Goal: Transaction & Acquisition: Purchase product/service

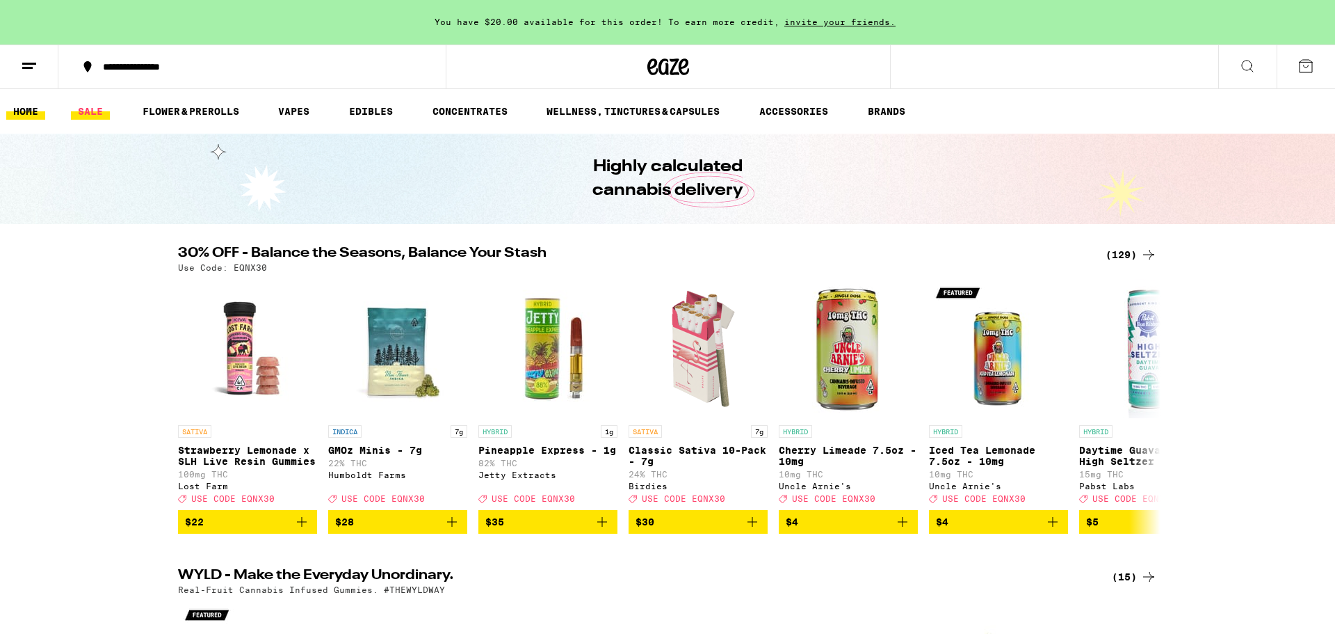
click at [95, 111] on link "SALE" at bounding box center [90, 111] width 39 height 17
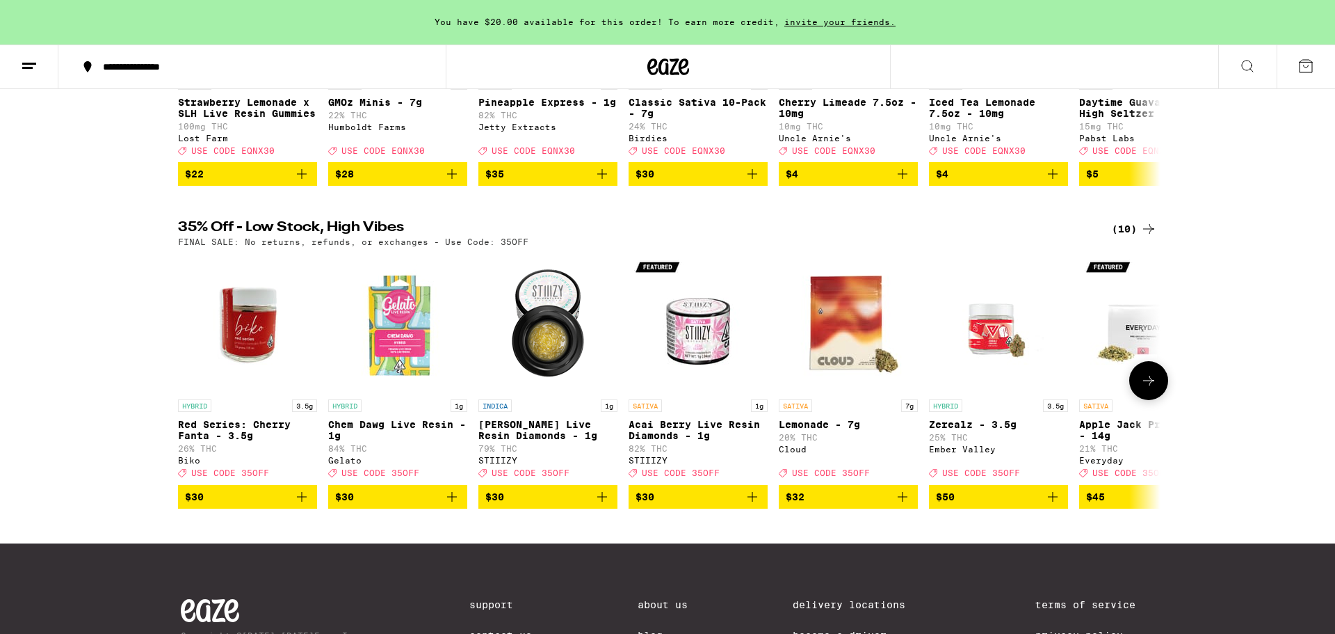
scroll to position [333, 0]
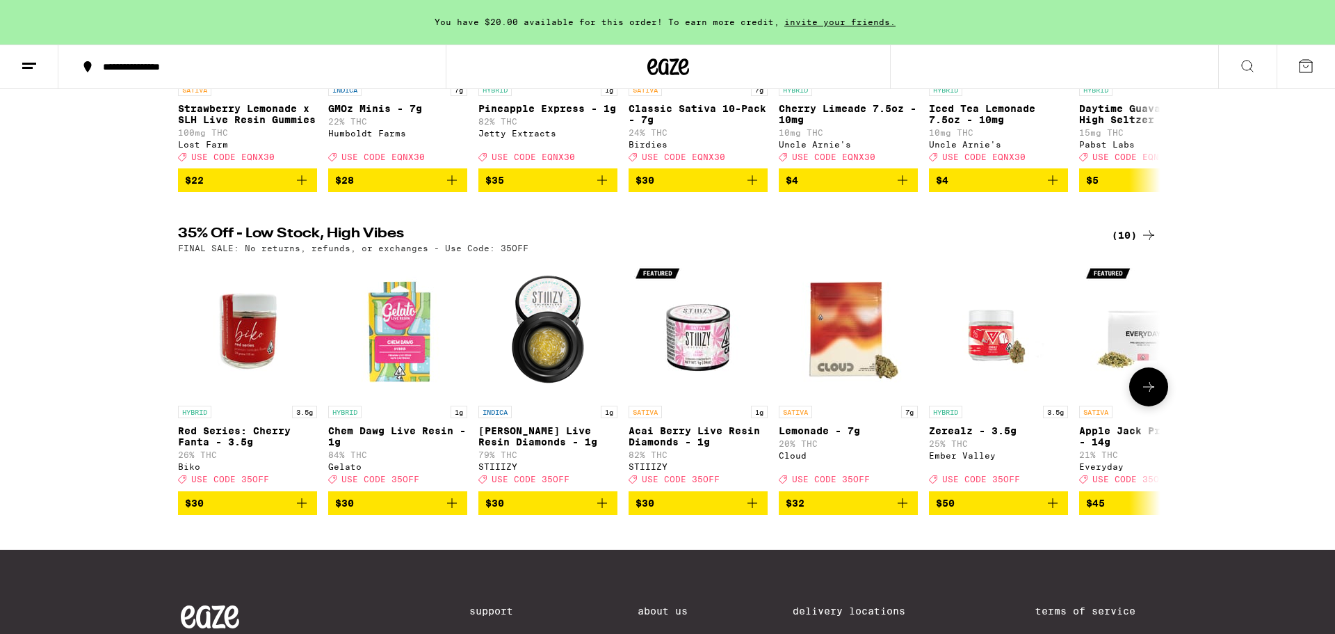
click at [1152, 394] on button at bounding box center [1148, 386] width 39 height 39
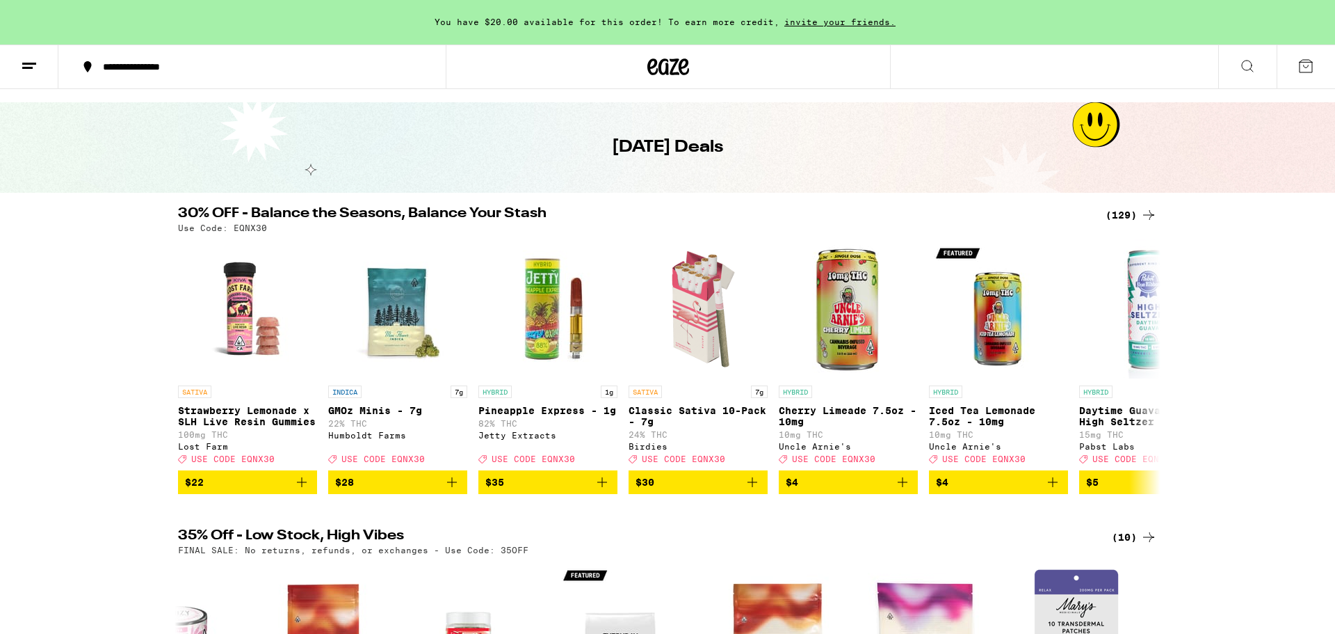
scroll to position [31, 0]
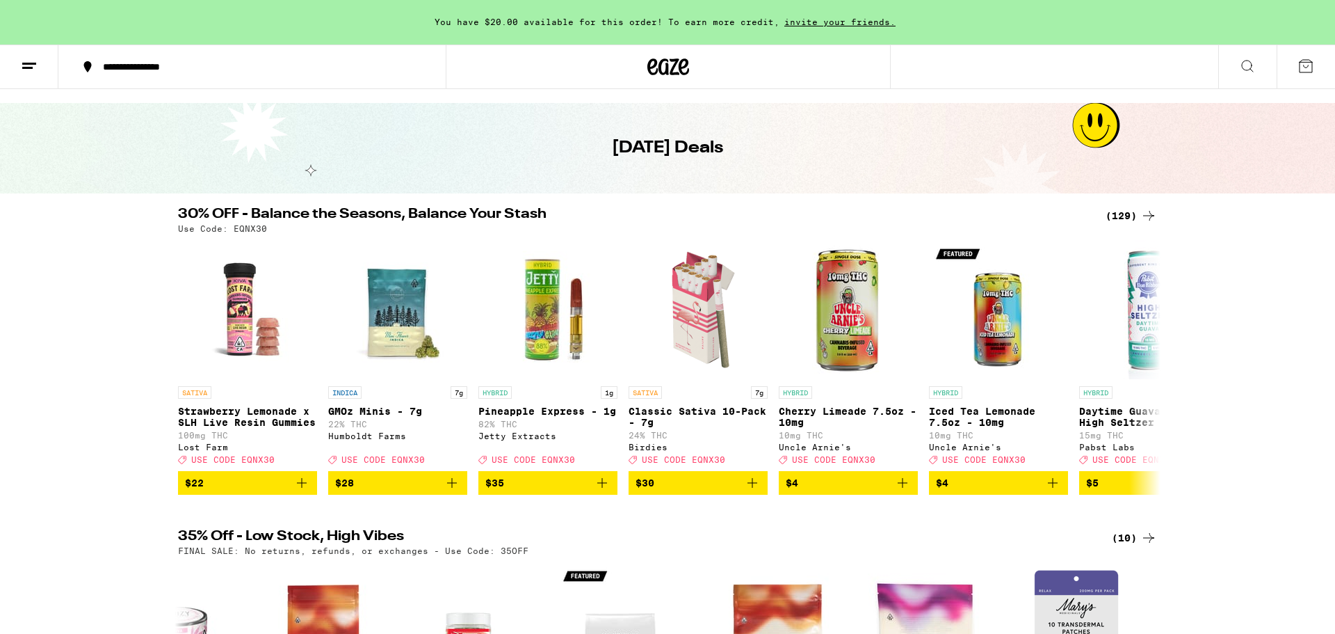
click at [1127, 213] on div "(129)" at bounding box center [1131, 215] width 51 height 17
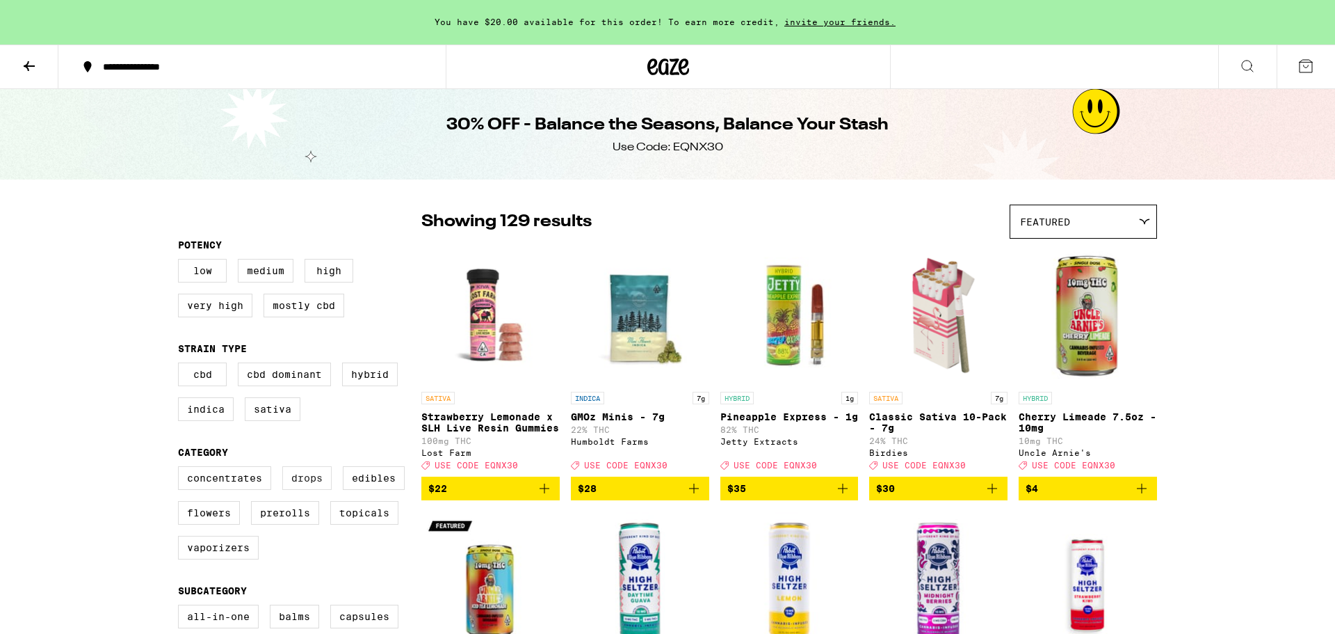
click at [304, 481] on label "Drops" at bounding box center [306, 478] width 49 height 24
click at [182, 469] on input "Drops" at bounding box center [181, 468] width 1 height 1
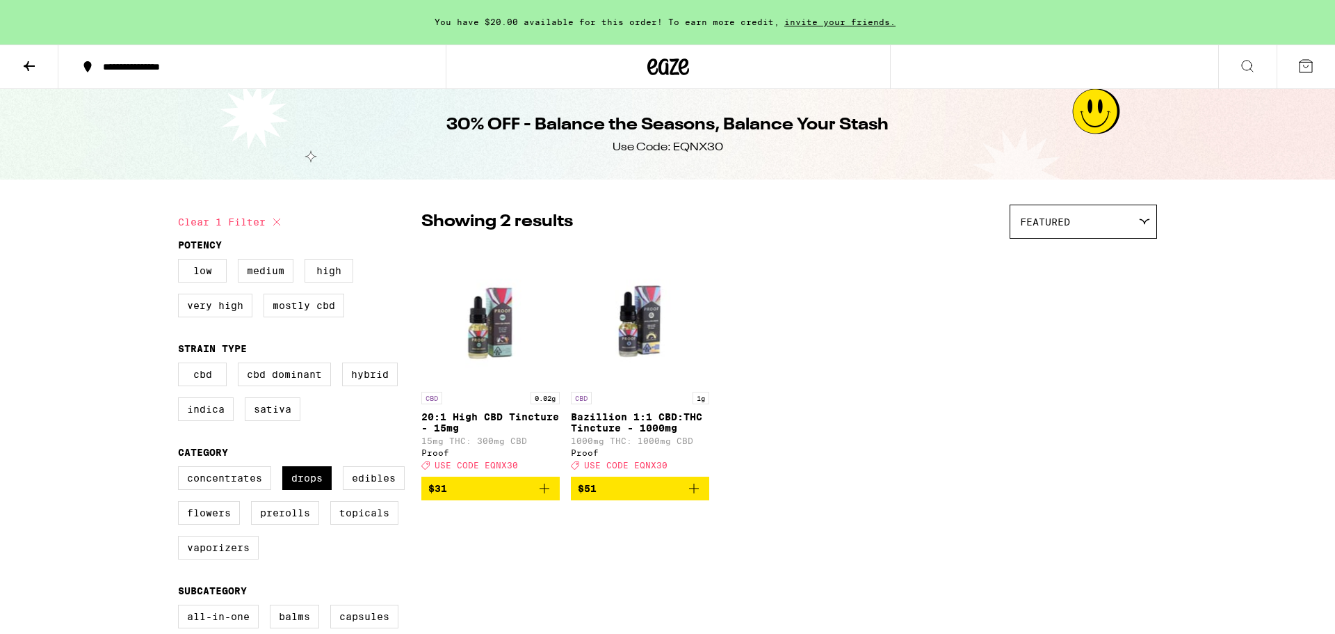
click at [649, 339] on img "Open page for Bazillion 1:1 CBD:THC Tincture - 1000mg from Proof" at bounding box center [640, 314] width 138 height 139
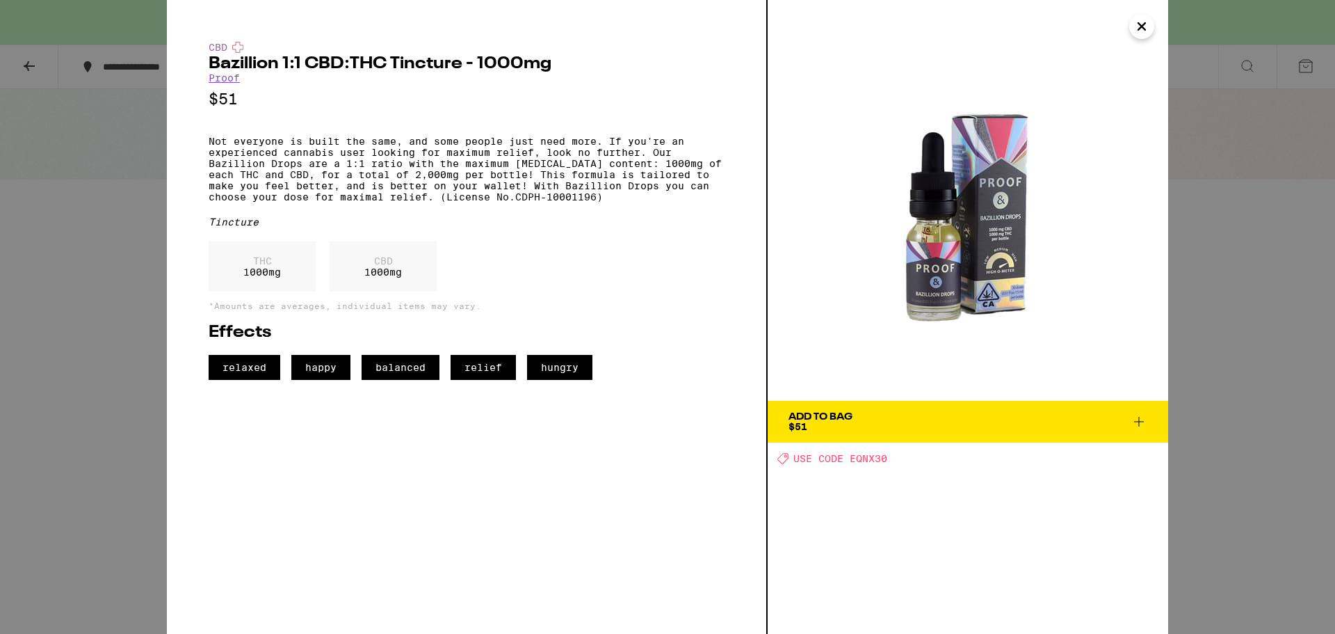
drag, startPoint x: 72, startPoint y: 124, endPoint x: 84, endPoint y: 141, distance: 21.4
click at [77, 122] on div "CBD Bazillion 1:1 CBD:THC Tincture - 1000mg Proof $51 Not everyone is built the…" at bounding box center [667, 317] width 1335 height 634
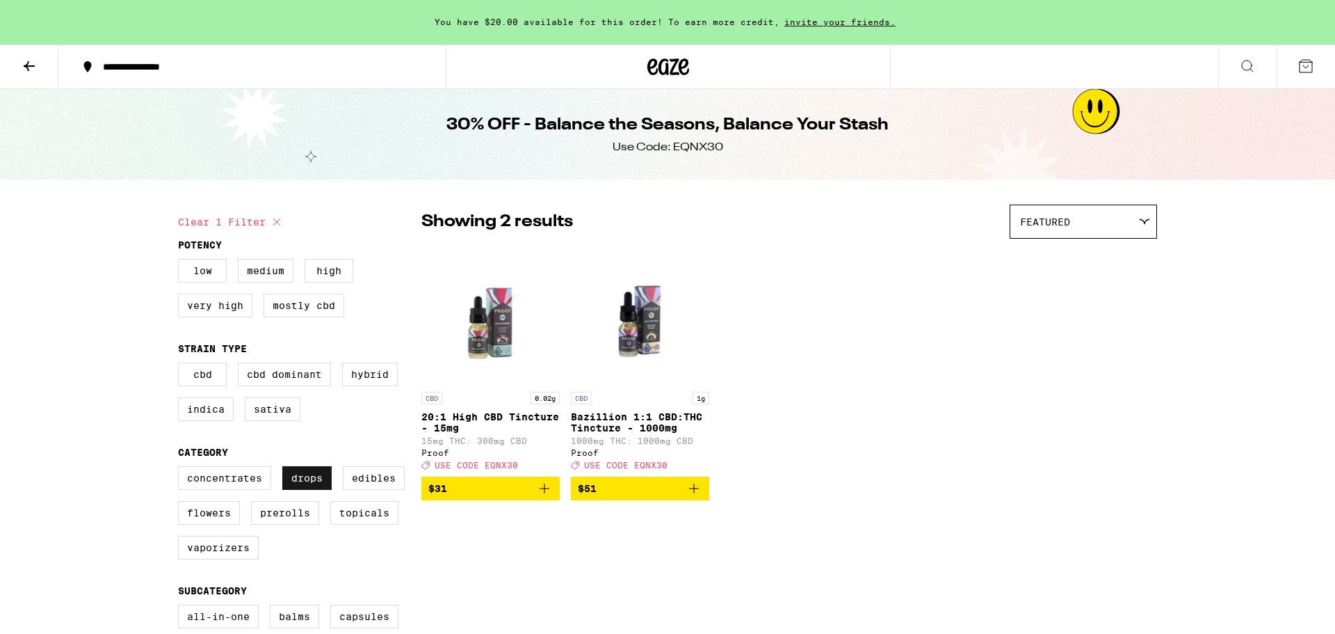
click at [307, 483] on label "Drops" at bounding box center [306, 478] width 49 height 24
click at [182, 469] on input "Drops" at bounding box center [181, 468] width 1 height 1
checkbox input "false"
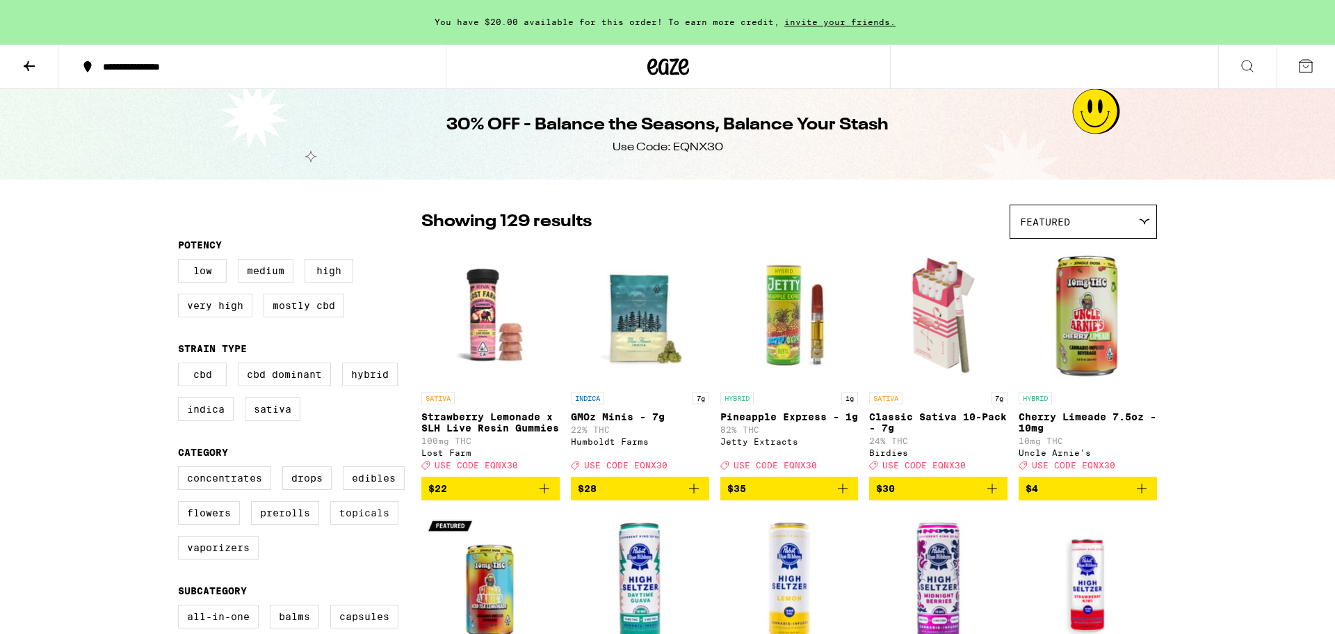
click at [371, 524] on label "Topicals" at bounding box center [364, 513] width 68 height 24
click at [182, 469] on input "Topicals" at bounding box center [181, 468] width 1 height 1
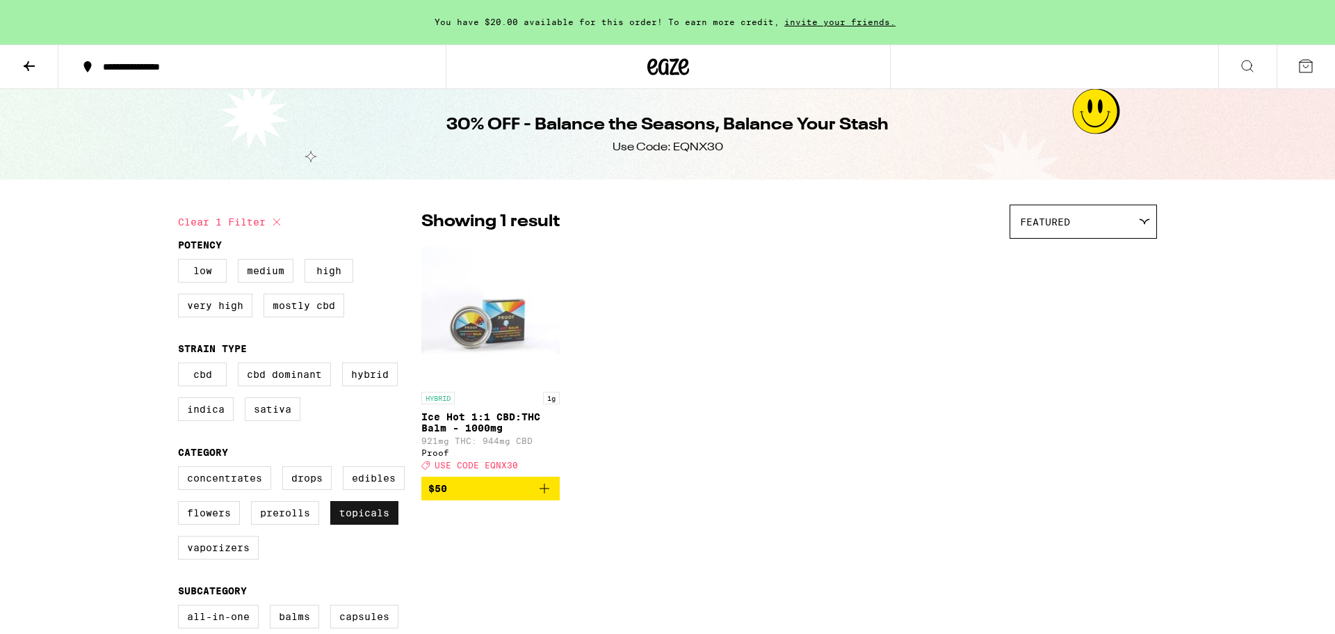
click at [371, 524] on label "Topicals" at bounding box center [364, 513] width 68 height 24
click at [182, 469] on input "Topicals" at bounding box center [181, 468] width 1 height 1
checkbox input "false"
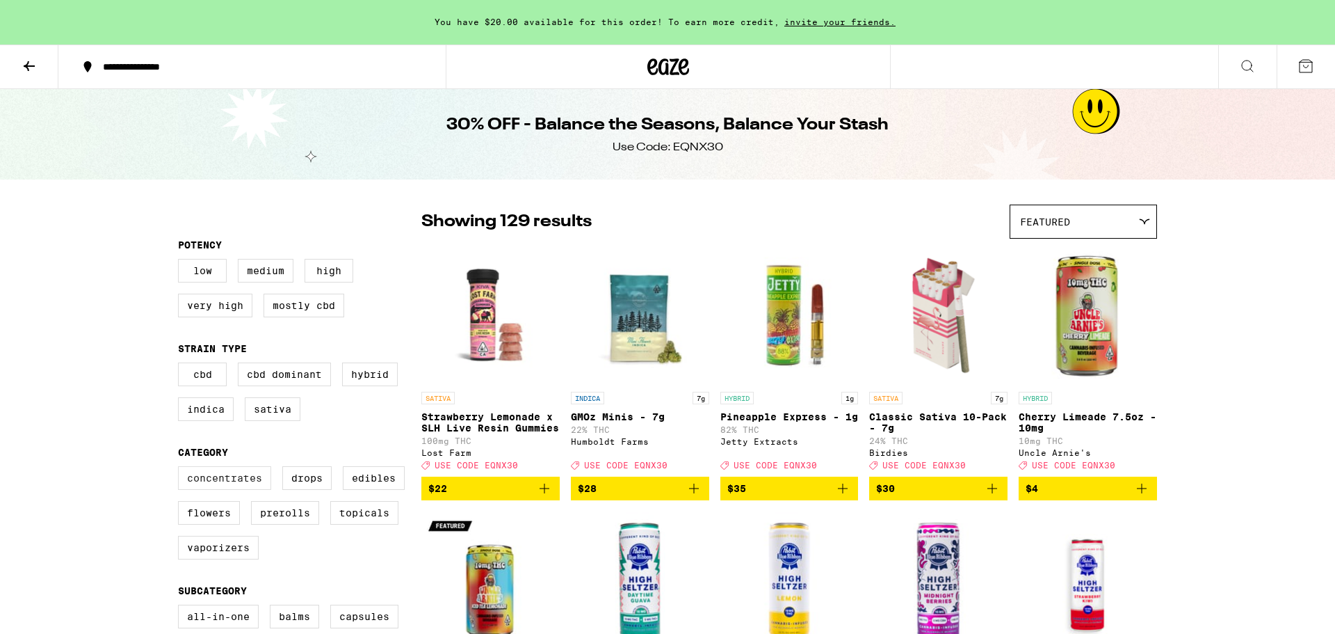
click at [217, 485] on label "Concentrates" at bounding box center [224, 478] width 93 height 24
click at [182, 469] on input "Concentrates" at bounding box center [181, 468] width 1 height 1
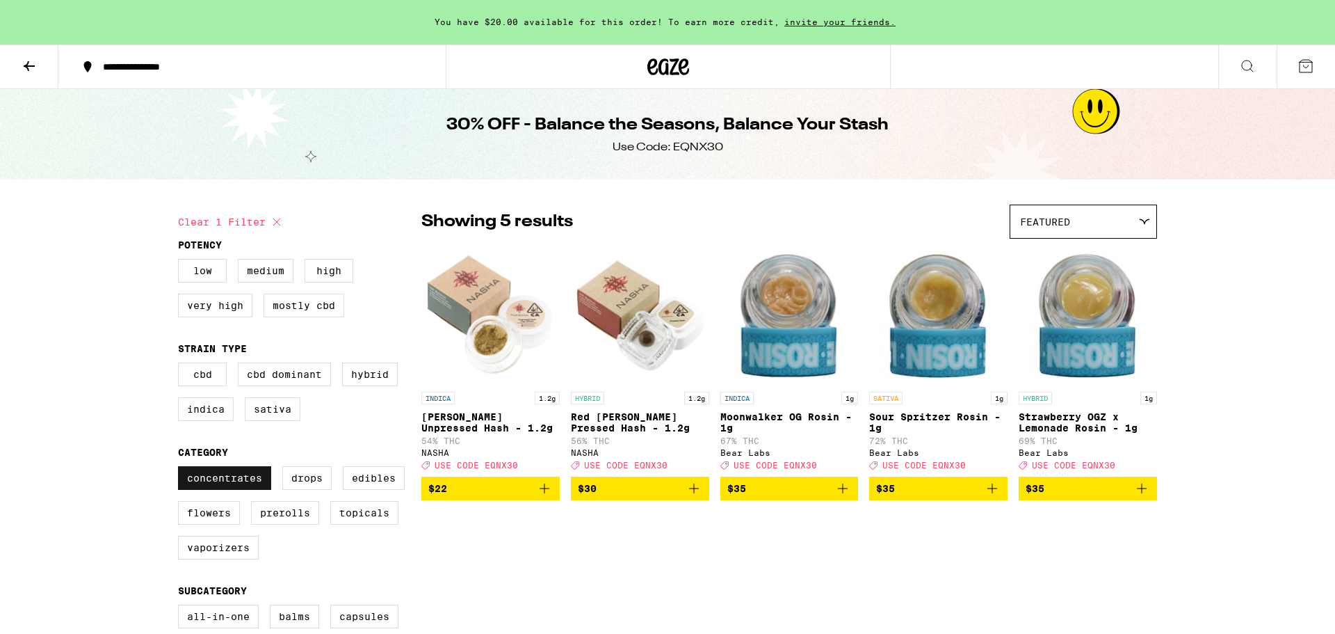
click at [217, 485] on label "Concentrates" at bounding box center [224, 478] width 93 height 24
click at [182, 469] on input "Concentrates" at bounding box center [181, 468] width 1 height 1
checkbox input "false"
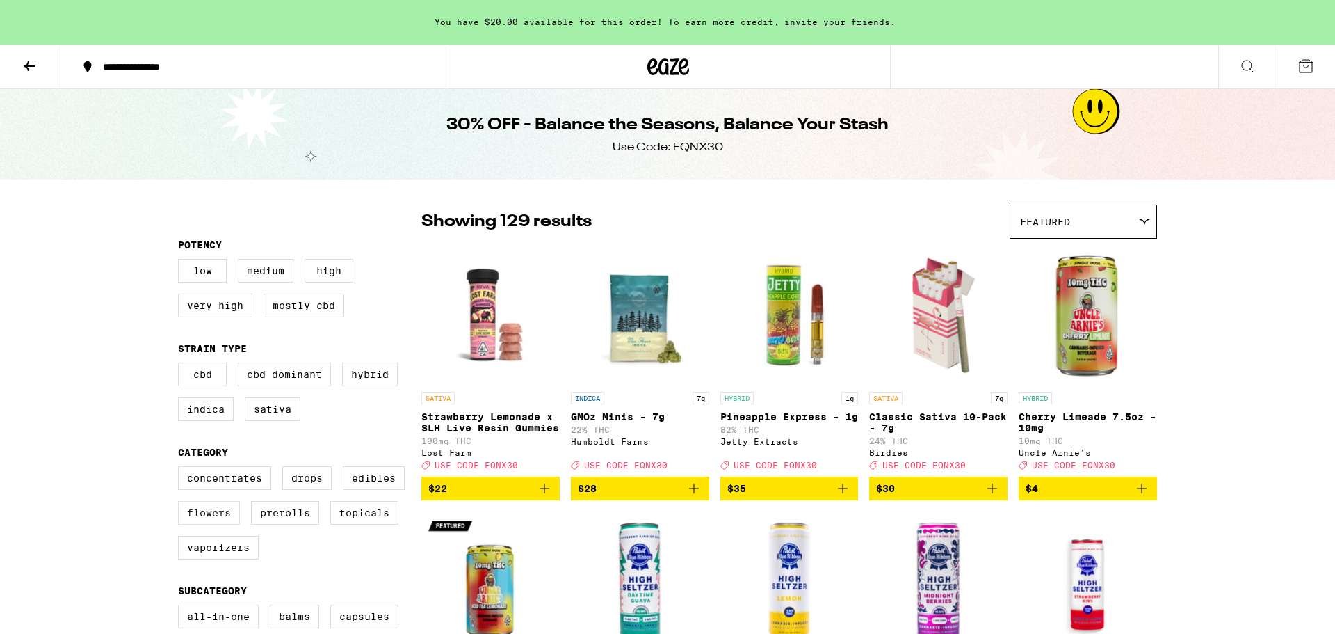
click at [204, 524] on label "Flowers" at bounding box center [209, 513] width 62 height 24
click at [182, 469] on input "Flowers" at bounding box center [181, 468] width 1 height 1
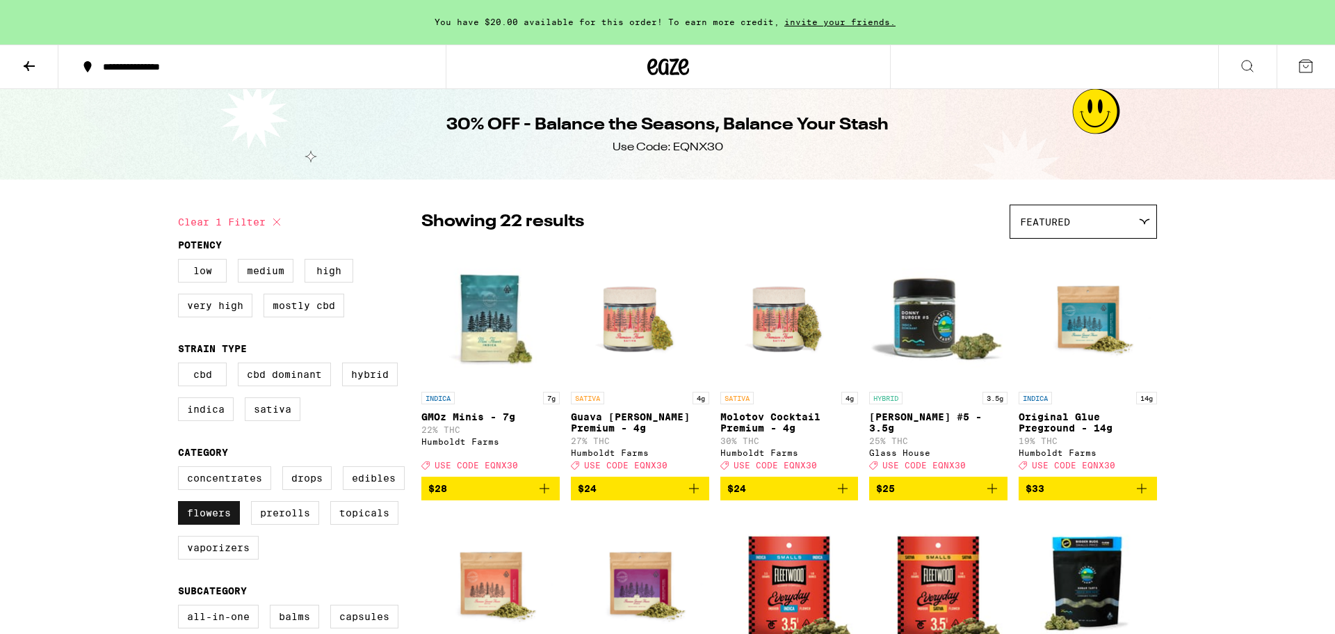
click at [204, 524] on label "Flowers" at bounding box center [209, 513] width 62 height 24
click at [182, 469] on input "Flowers" at bounding box center [181, 468] width 1 height 1
checkbox input "false"
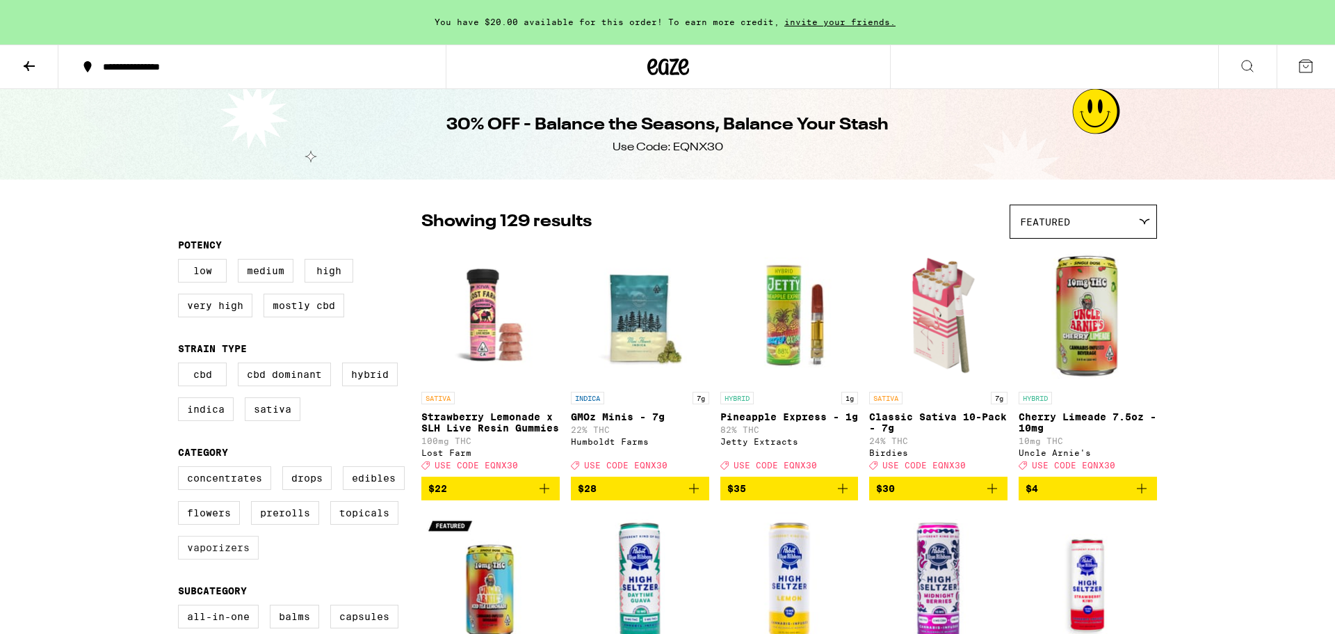
click at [217, 554] on label "Vaporizers" at bounding box center [218, 547] width 81 height 24
click at [182, 469] on input "Vaporizers" at bounding box center [181, 468] width 1 height 1
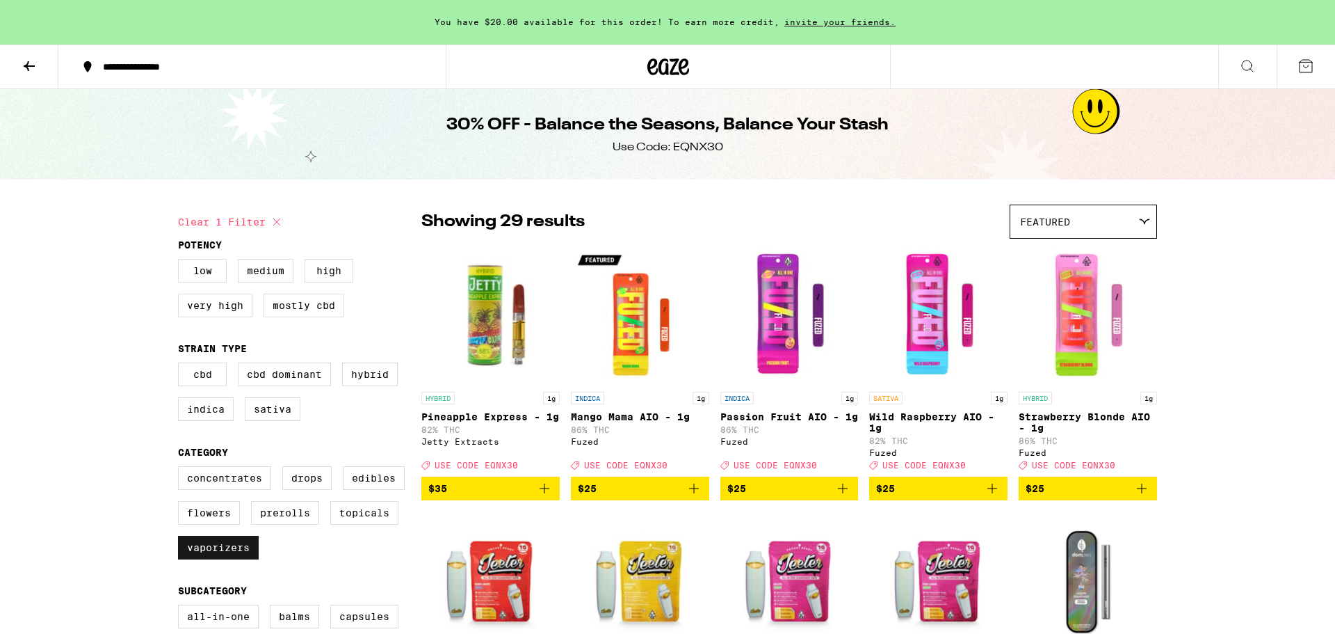
click at [215, 558] on label "Vaporizers" at bounding box center [218, 547] width 81 height 24
click at [182, 469] on input "Vaporizers" at bounding box center [181, 468] width 1 height 1
checkbox input "false"
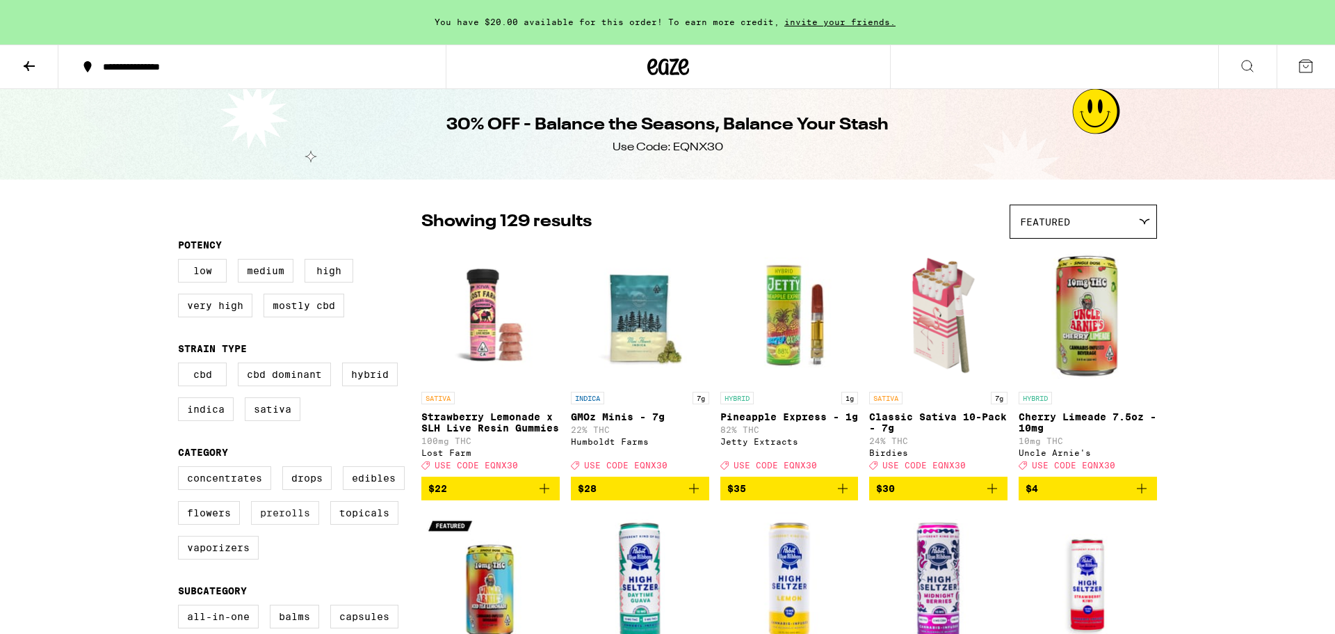
click at [296, 517] on label "Prerolls" at bounding box center [285, 513] width 68 height 24
click at [182, 469] on input "Prerolls" at bounding box center [181, 468] width 1 height 1
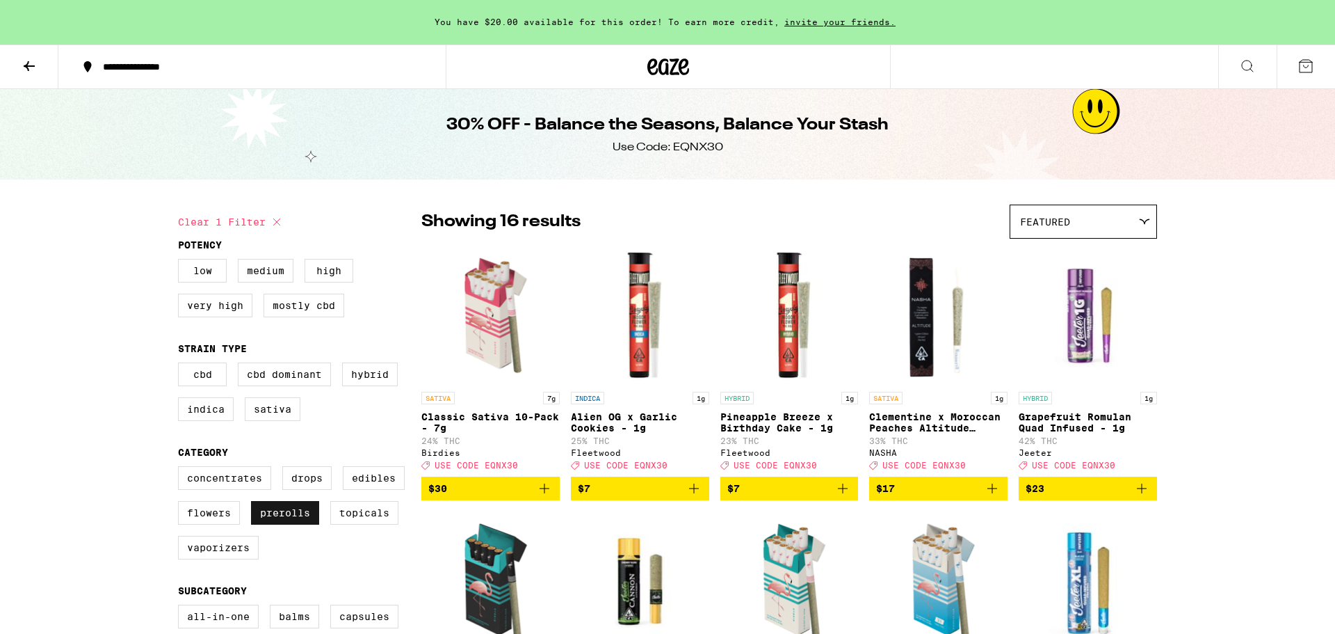
click at [296, 517] on label "Prerolls" at bounding box center [285, 513] width 68 height 24
click at [182, 469] on input "Prerolls" at bounding box center [181, 468] width 1 height 1
checkbox input "false"
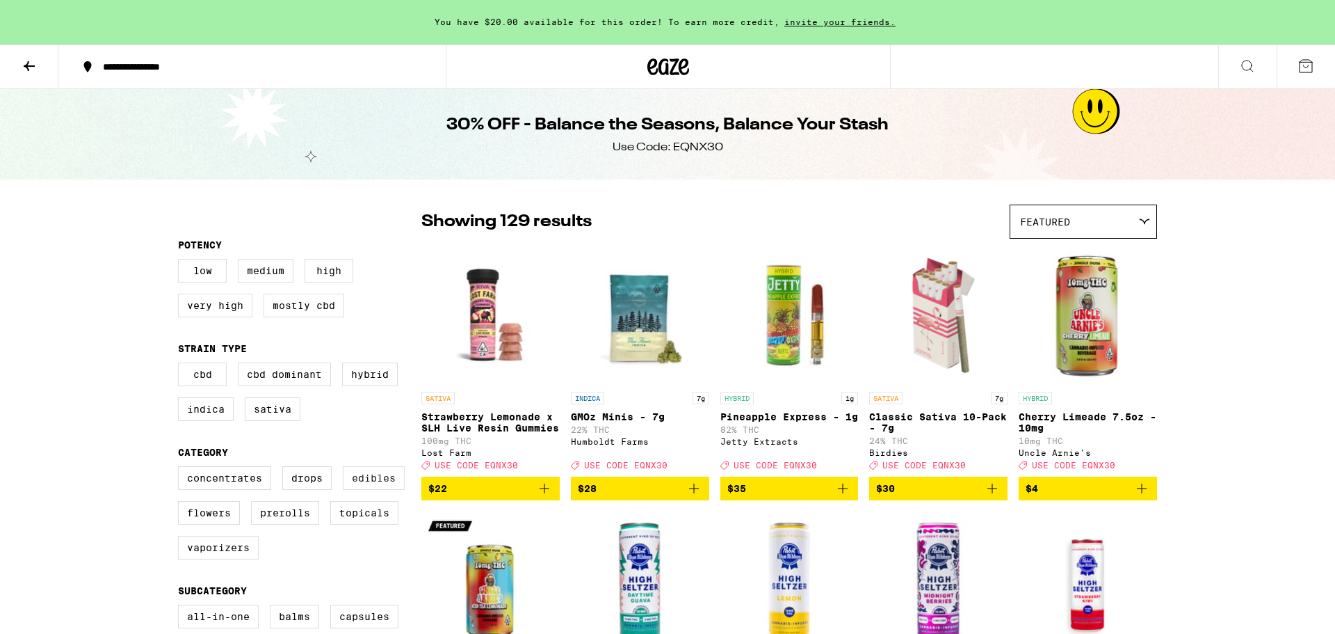
click at [374, 490] on label "Edibles" at bounding box center [374, 478] width 62 height 24
click at [182, 469] on input "Edibles" at bounding box center [181, 468] width 1 height 1
checkbox input "true"
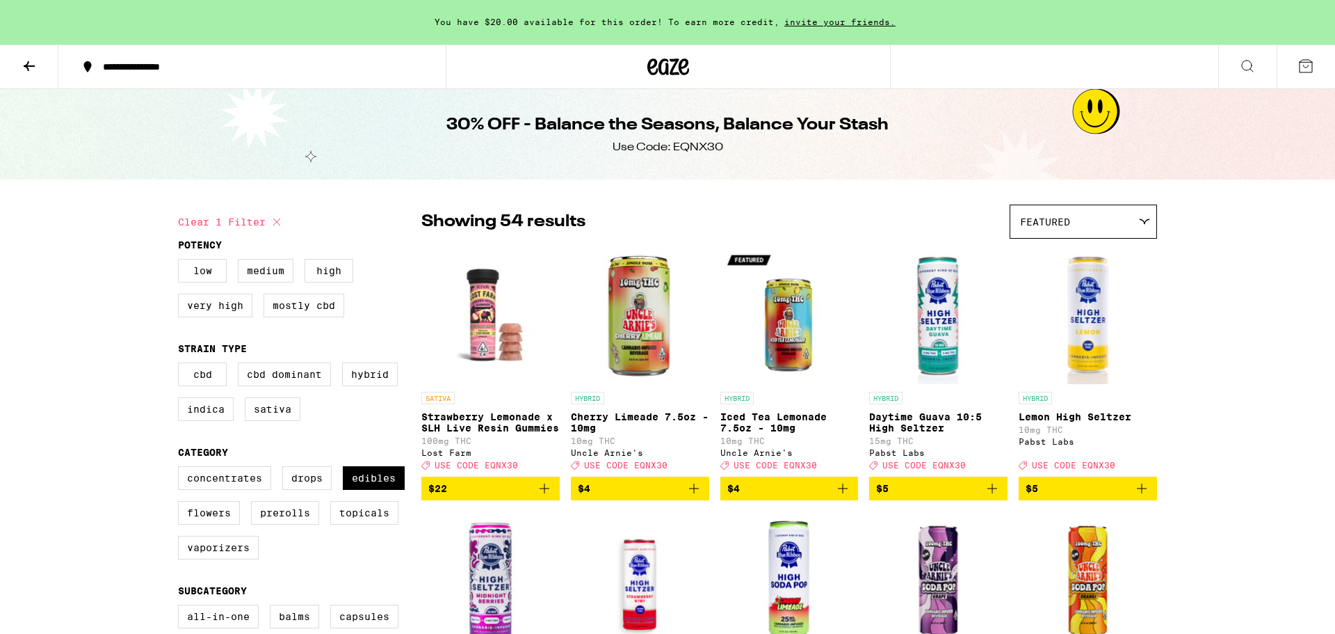
click at [1134, 227] on div "Featured" at bounding box center [1083, 221] width 146 height 33
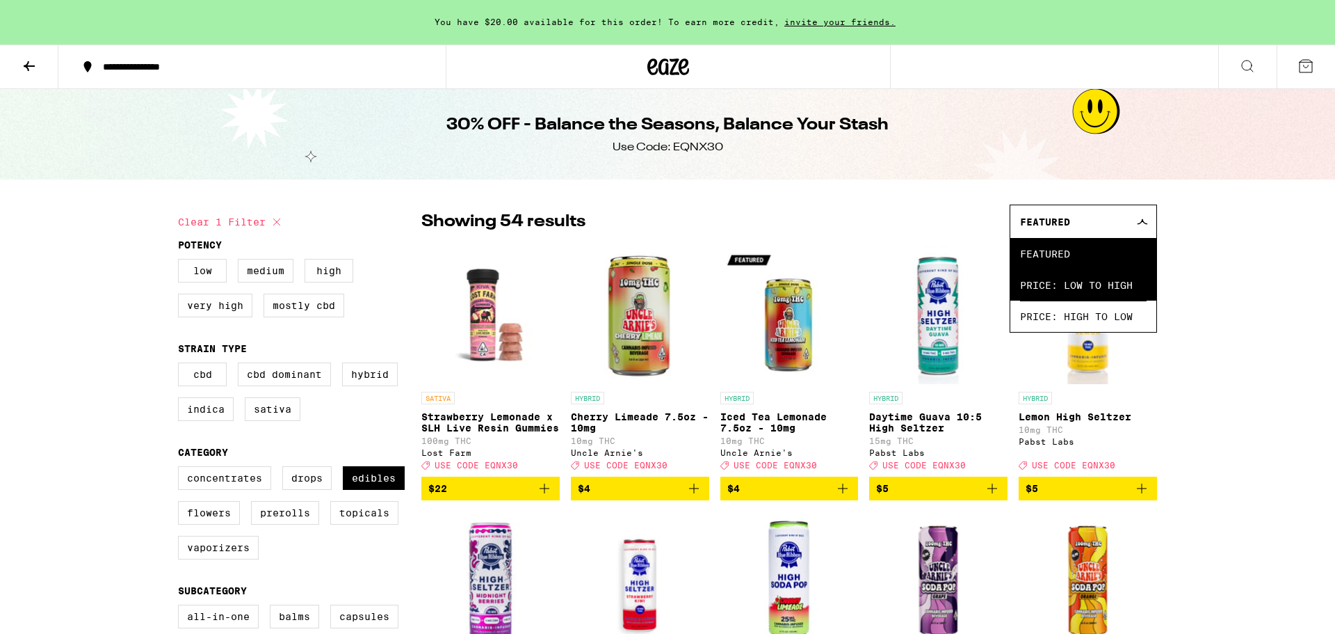
click at [1134, 276] on span "Price: Low to High" at bounding box center [1083, 284] width 127 height 31
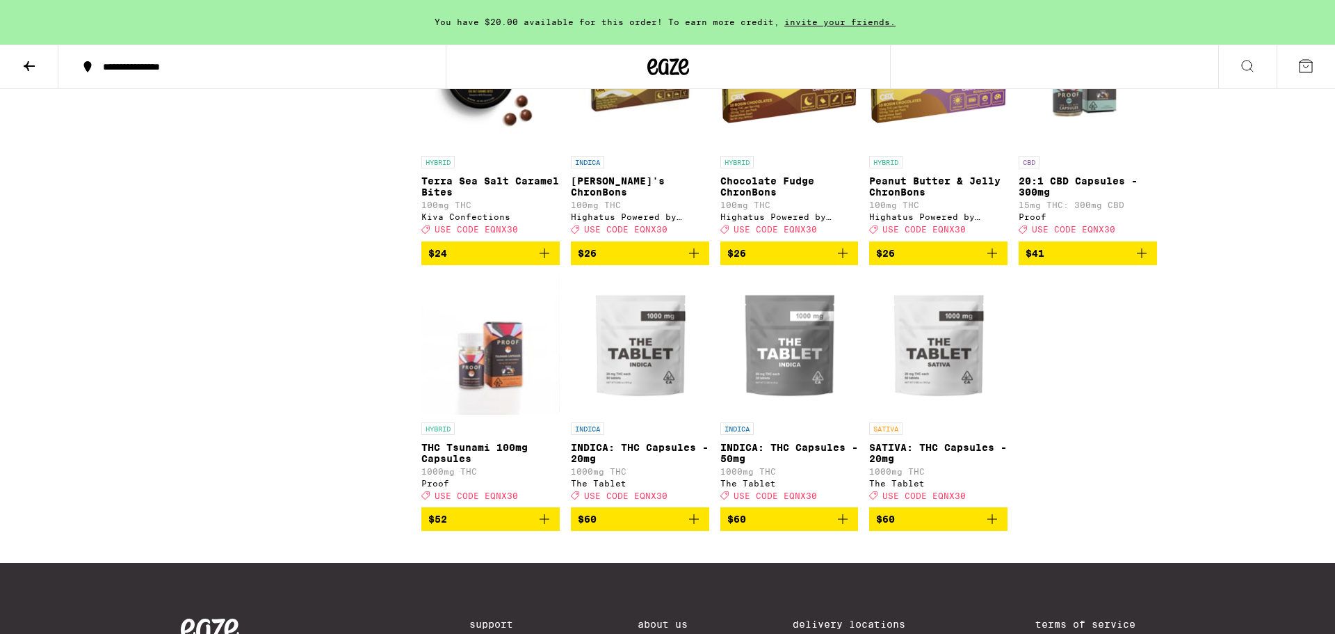
scroll to position [2622, 0]
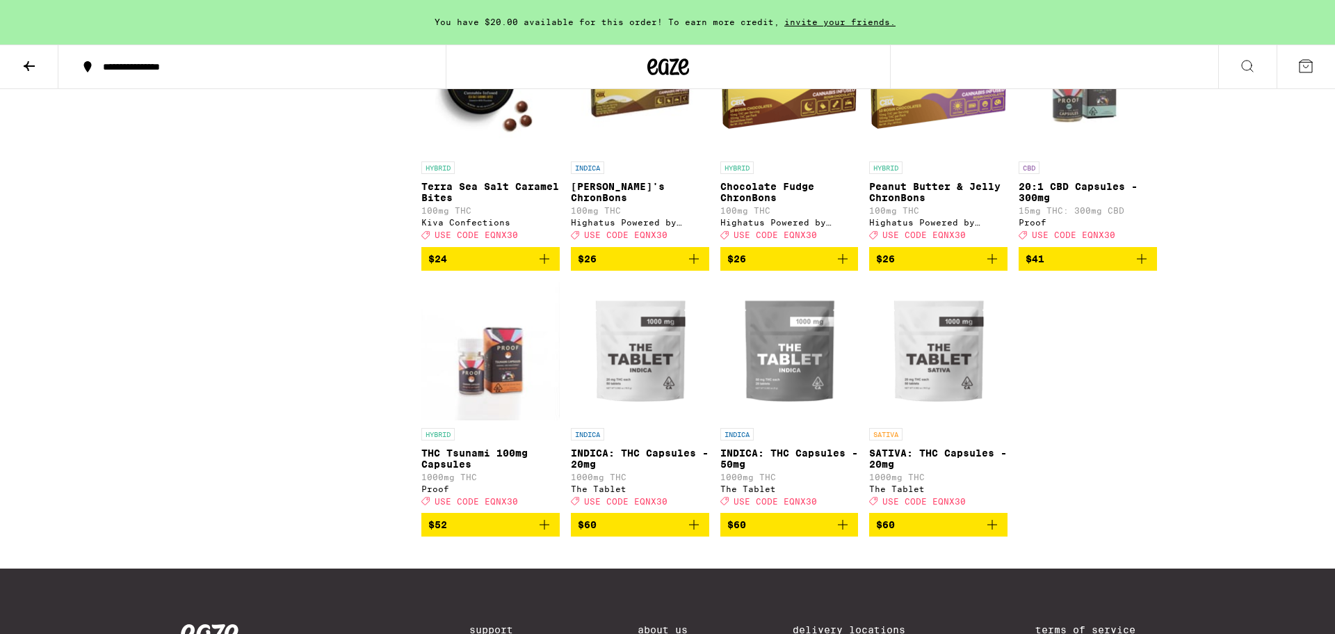
click at [476, 421] on img "Open page for THC Tsunami 100mg Capsules from Proof" at bounding box center [490, 351] width 138 height 139
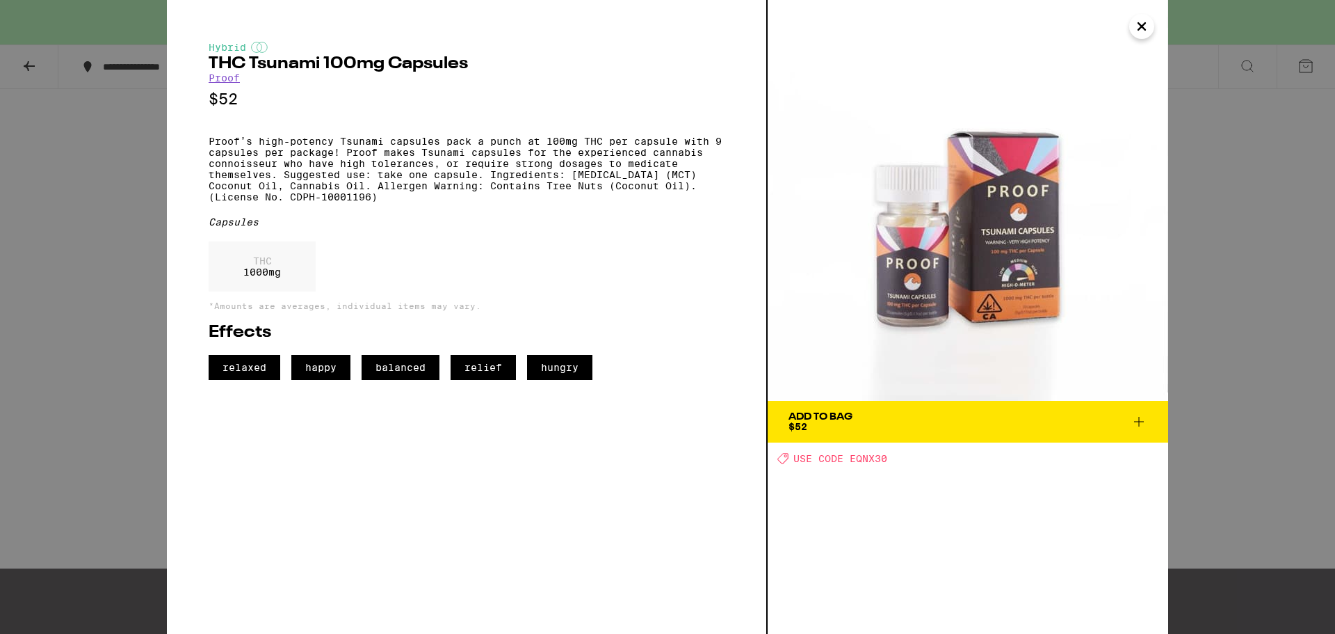
click at [124, 202] on div "Hybrid THC Tsunami 100mg Capsules Proof $52 Proof’s high-potency Tsunami capsul…" at bounding box center [667, 317] width 1335 height 634
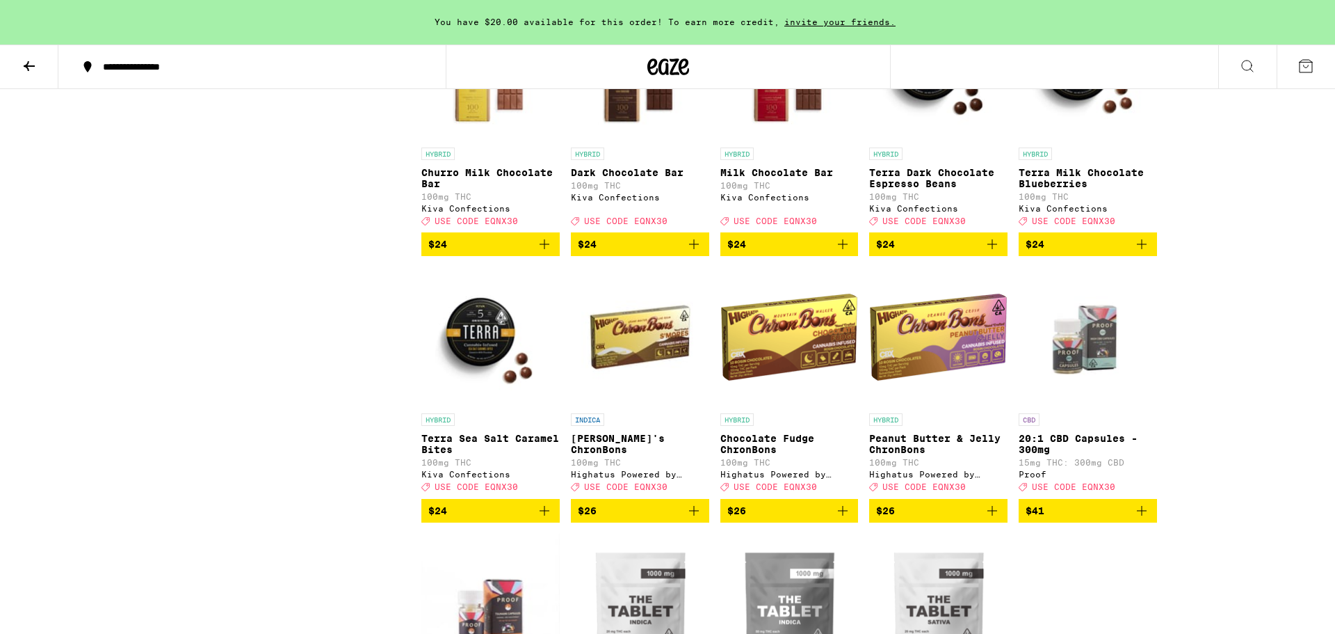
scroll to position [2370, 0]
click at [493, 407] on img "Open page for Terra Sea Salt Caramel Bites from Kiva Confections" at bounding box center [490, 337] width 138 height 139
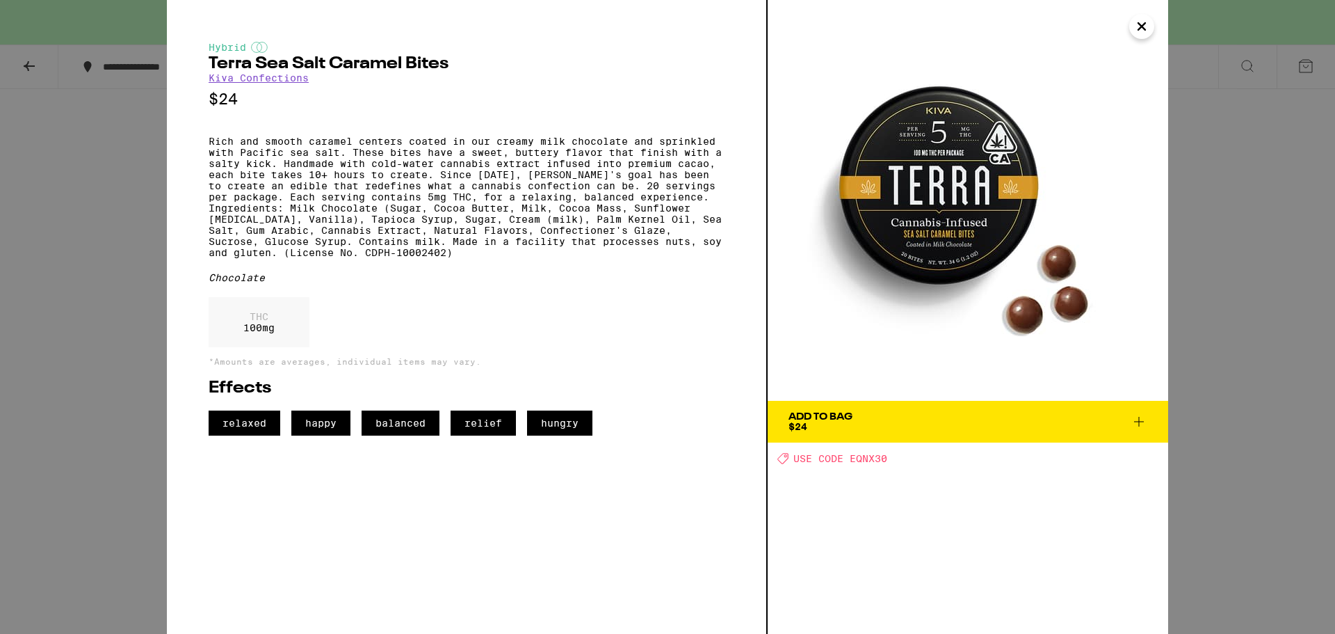
click at [96, 266] on div "Hybrid Terra Sea Salt Caramel Bites Kiva Confections $24 Rich and smooth carame…" at bounding box center [667, 317] width 1335 height 634
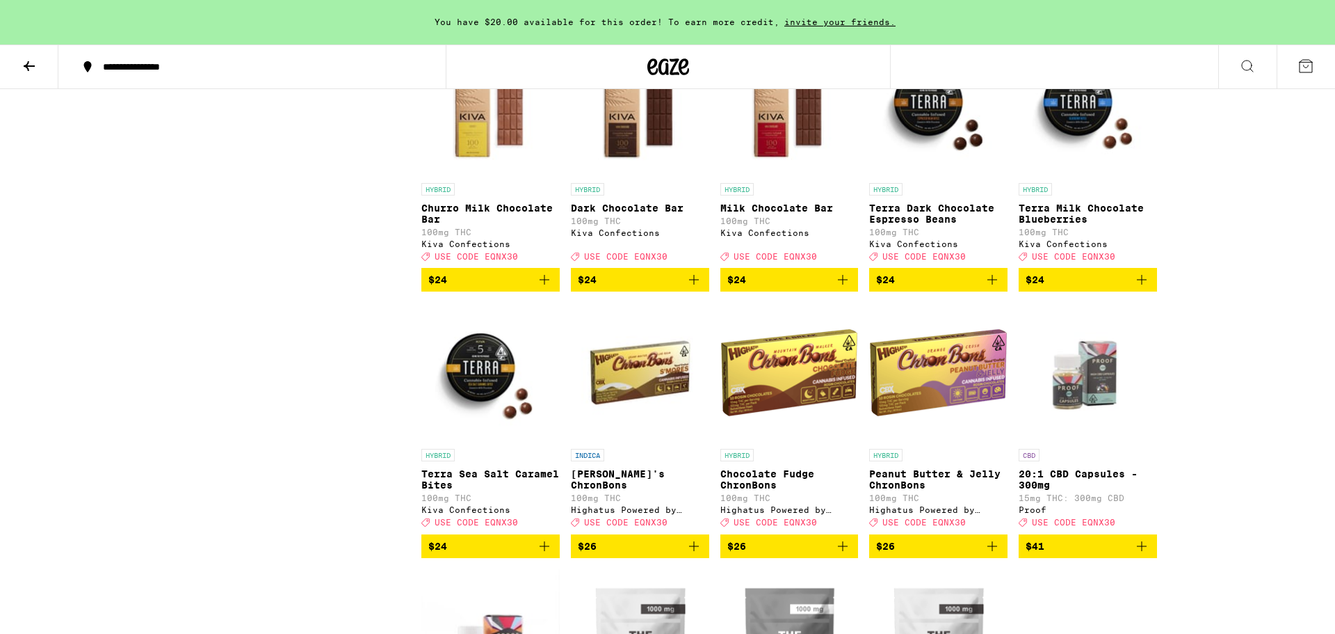
scroll to position [2337, 0]
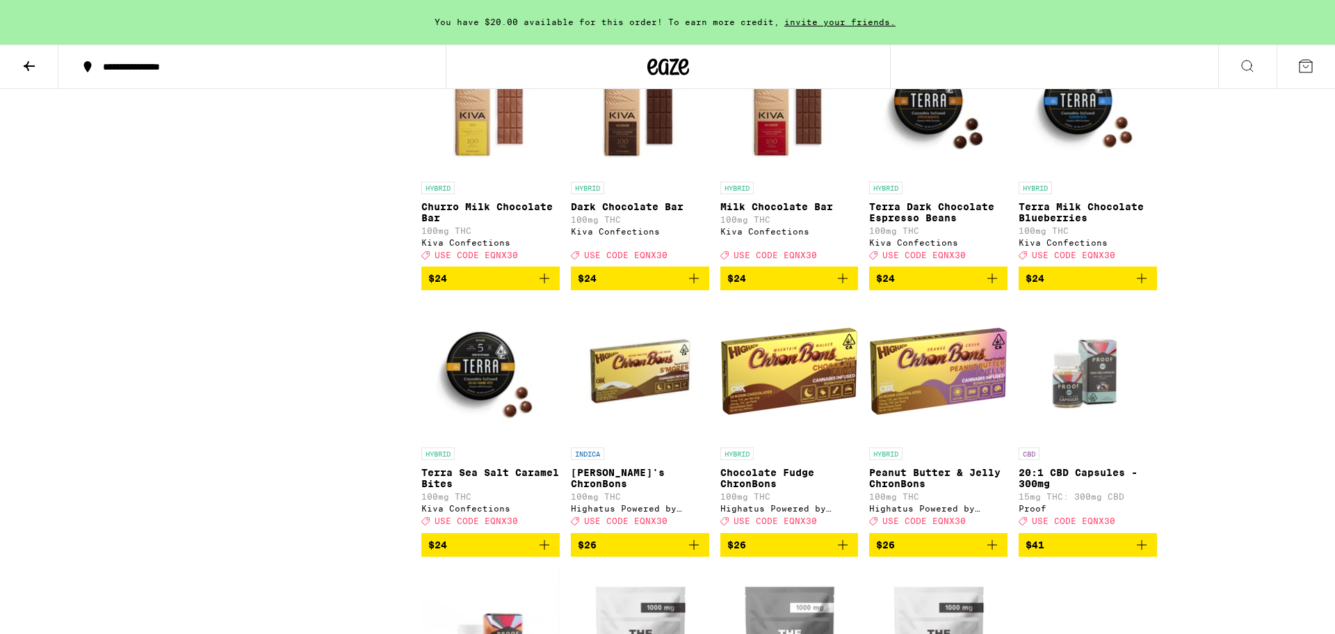
click at [1072, 170] on img "Open page for Terra Milk Chocolate Blueberries from Kiva Confections" at bounding box center [1088, 104] width 138 height 139
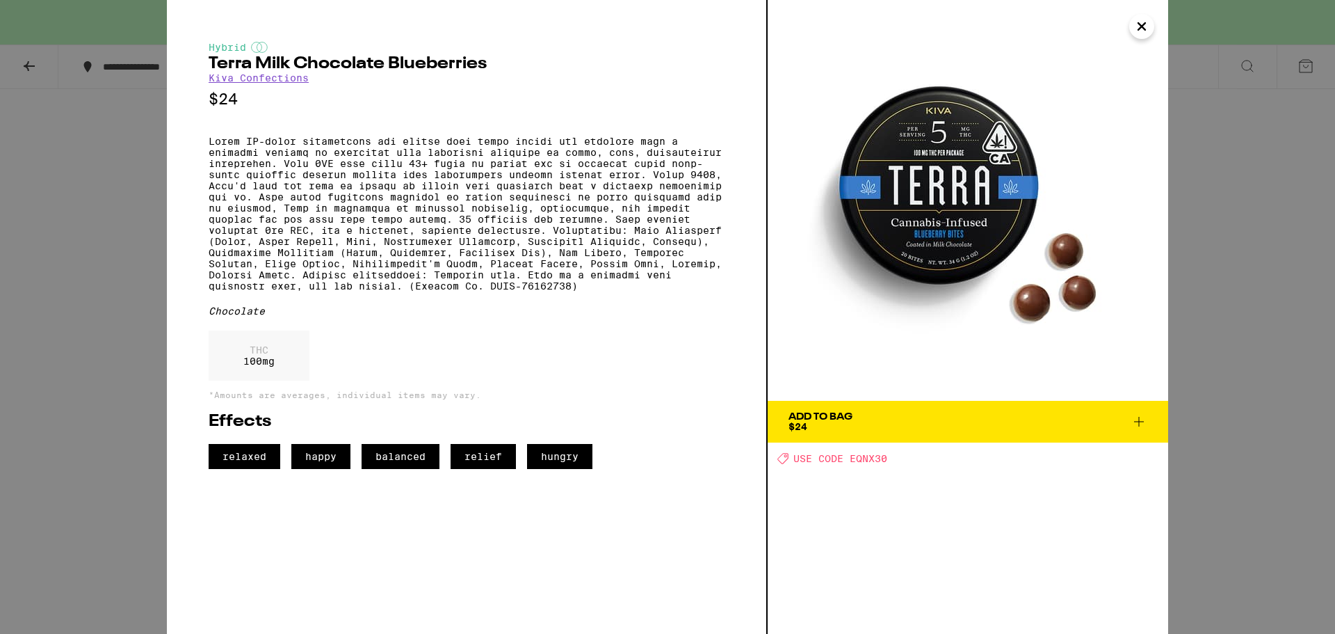
click at [57, 188] on div "Hybrid Terra Milk Chocolate Blueberries Kiva Confections $24 Chocolate THC 100 …" at bounding box center [667, 317] width 1335 height 634
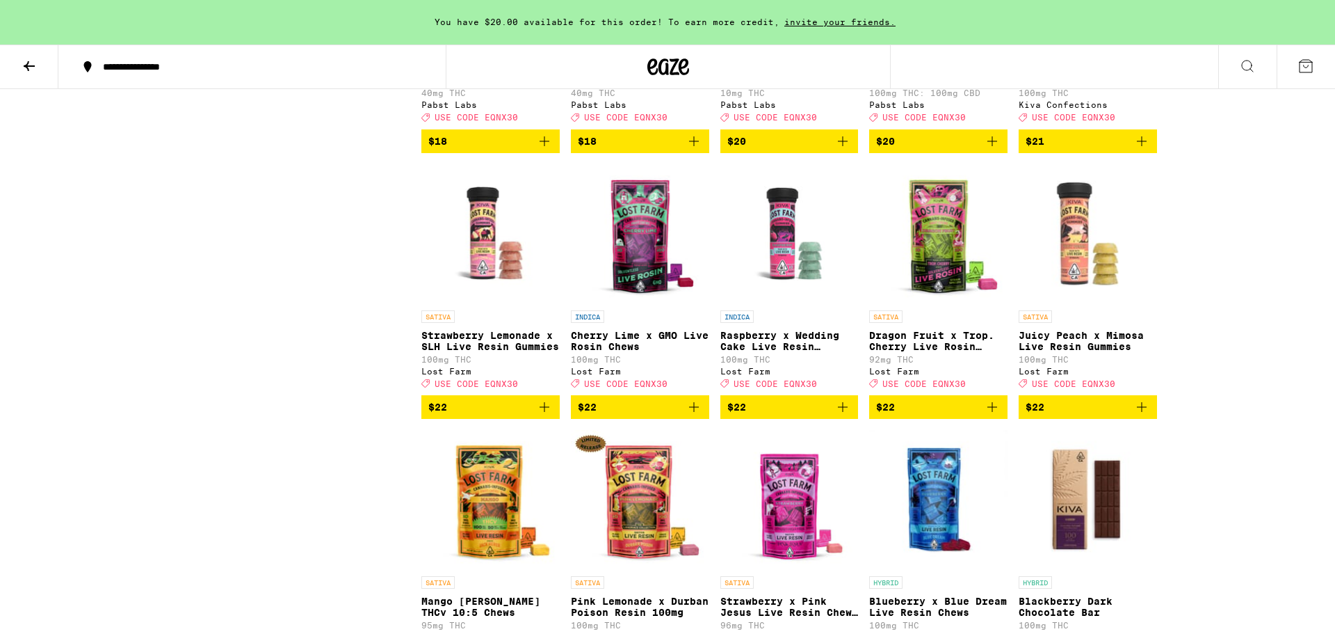
scroll to position [1705, 0]
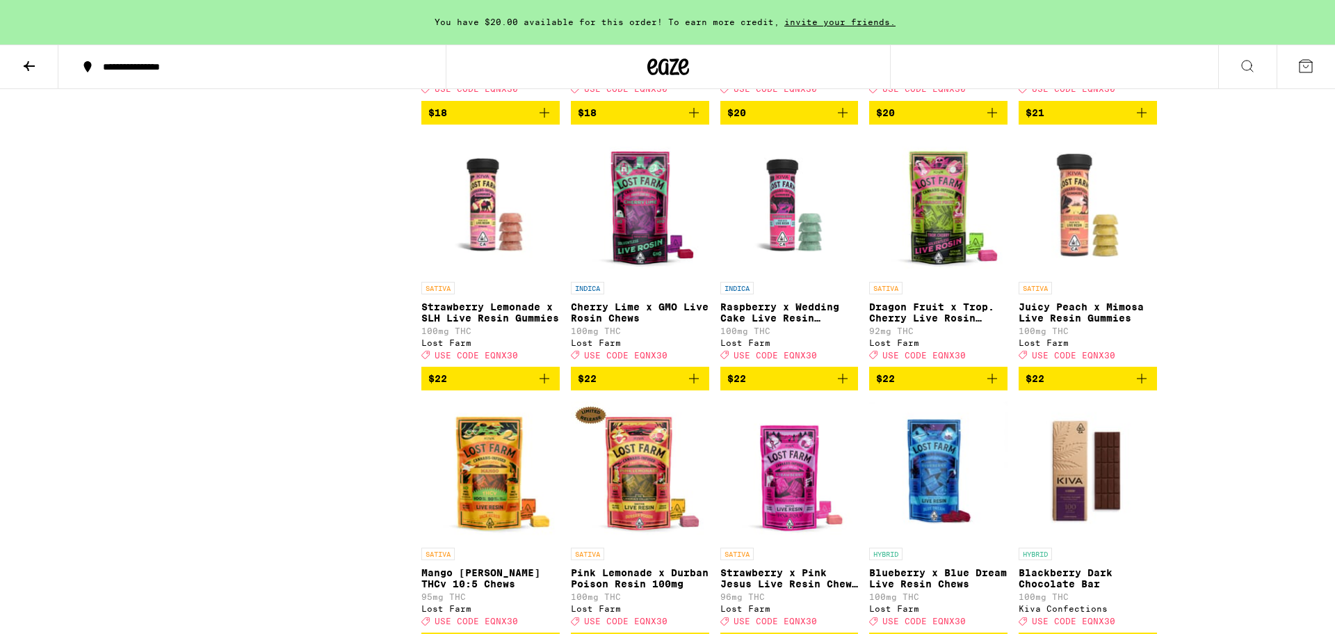
click at [684, 275] on img "Open page for Cherry Lime x GMO Live Rosin Chews from Lost Farm" at bounding box center [640, 205] width 138 height 139
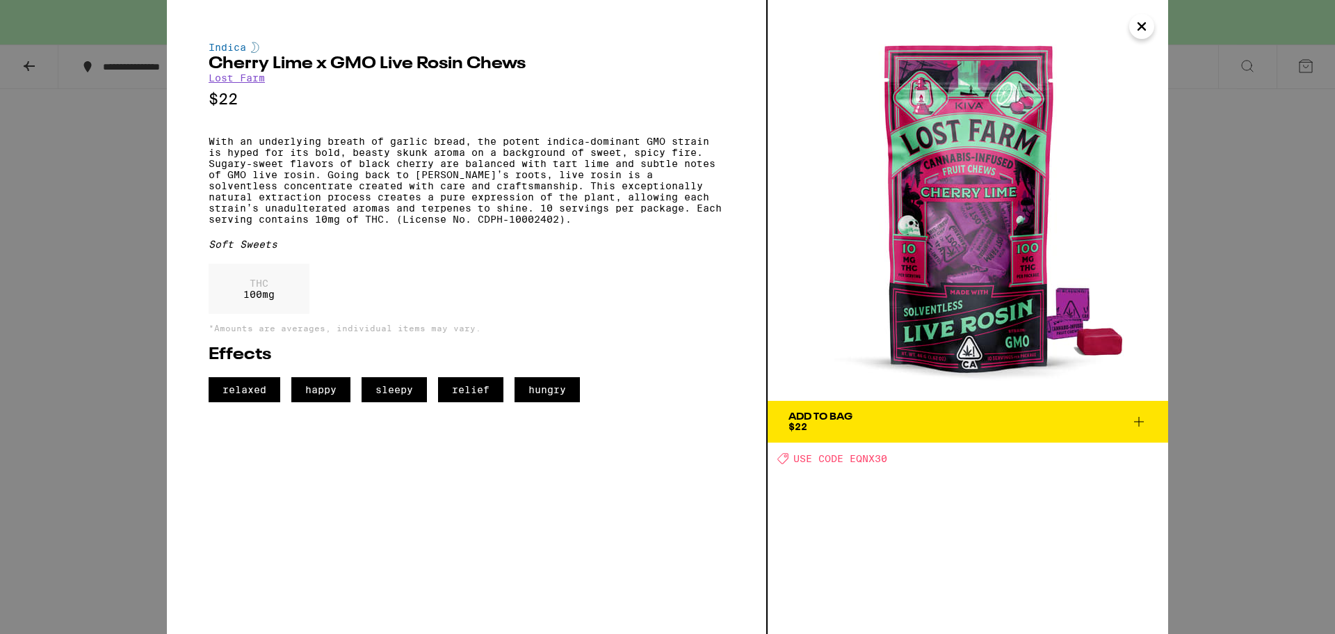
click at [1135, 24] on icon "Close" at bounding box center [1142, 26] width 17 height 21
